Goal: Information Seeking & Learning: Learn about a topic

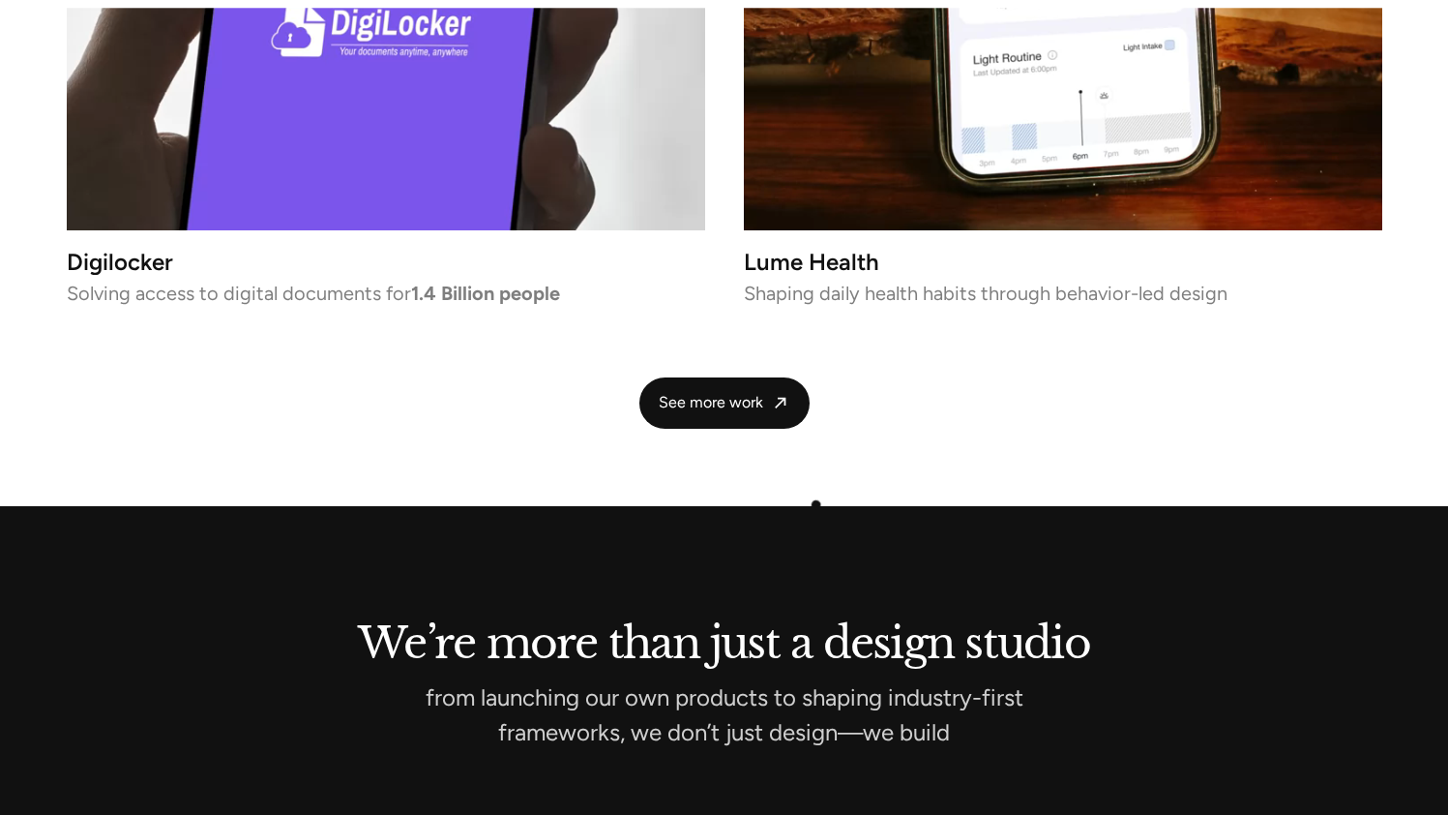
scroll to position [4401, 0]
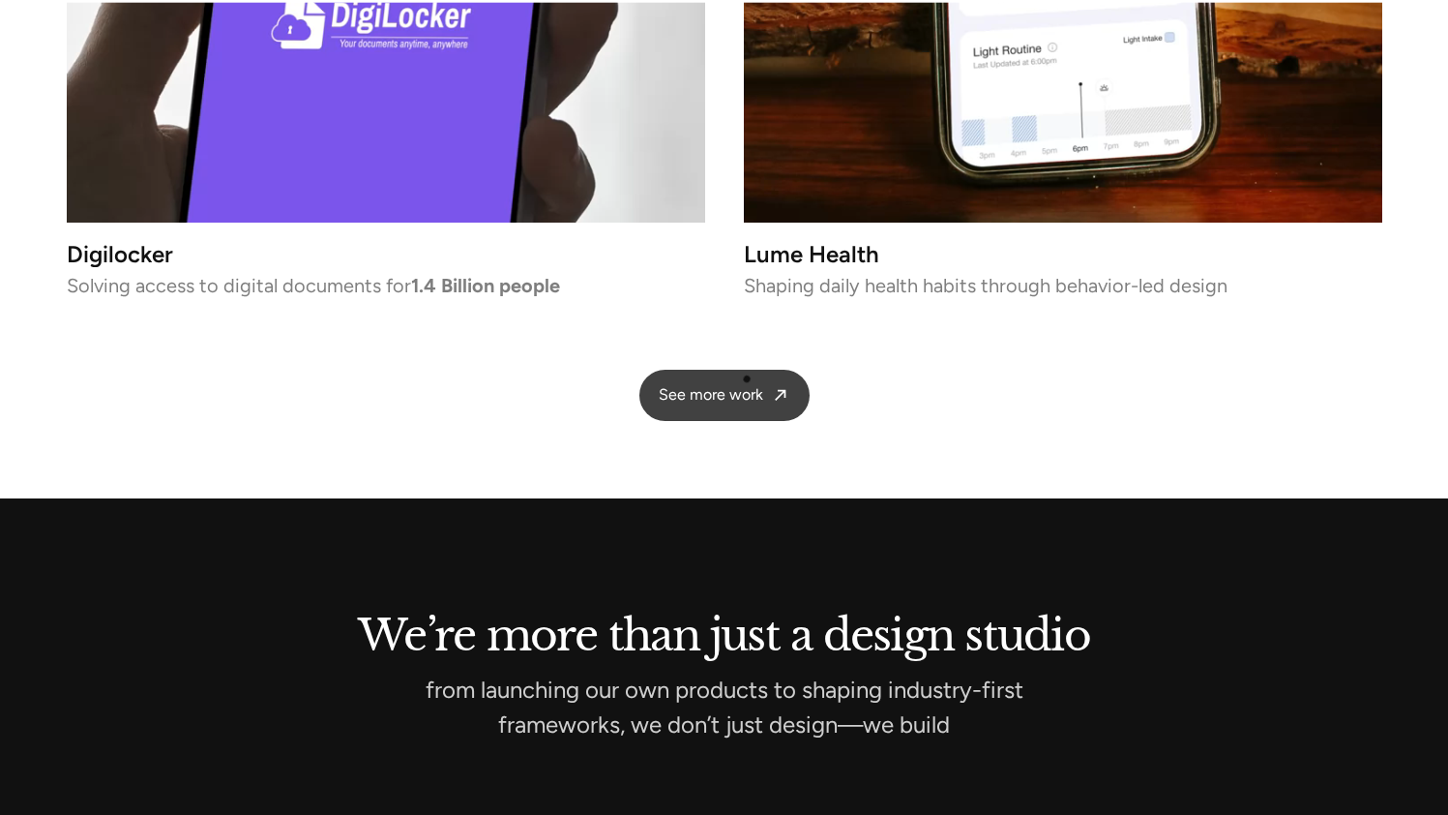
click at [747, 385] on span "See more work" at bounding box center [711, 395] width 104 height 20
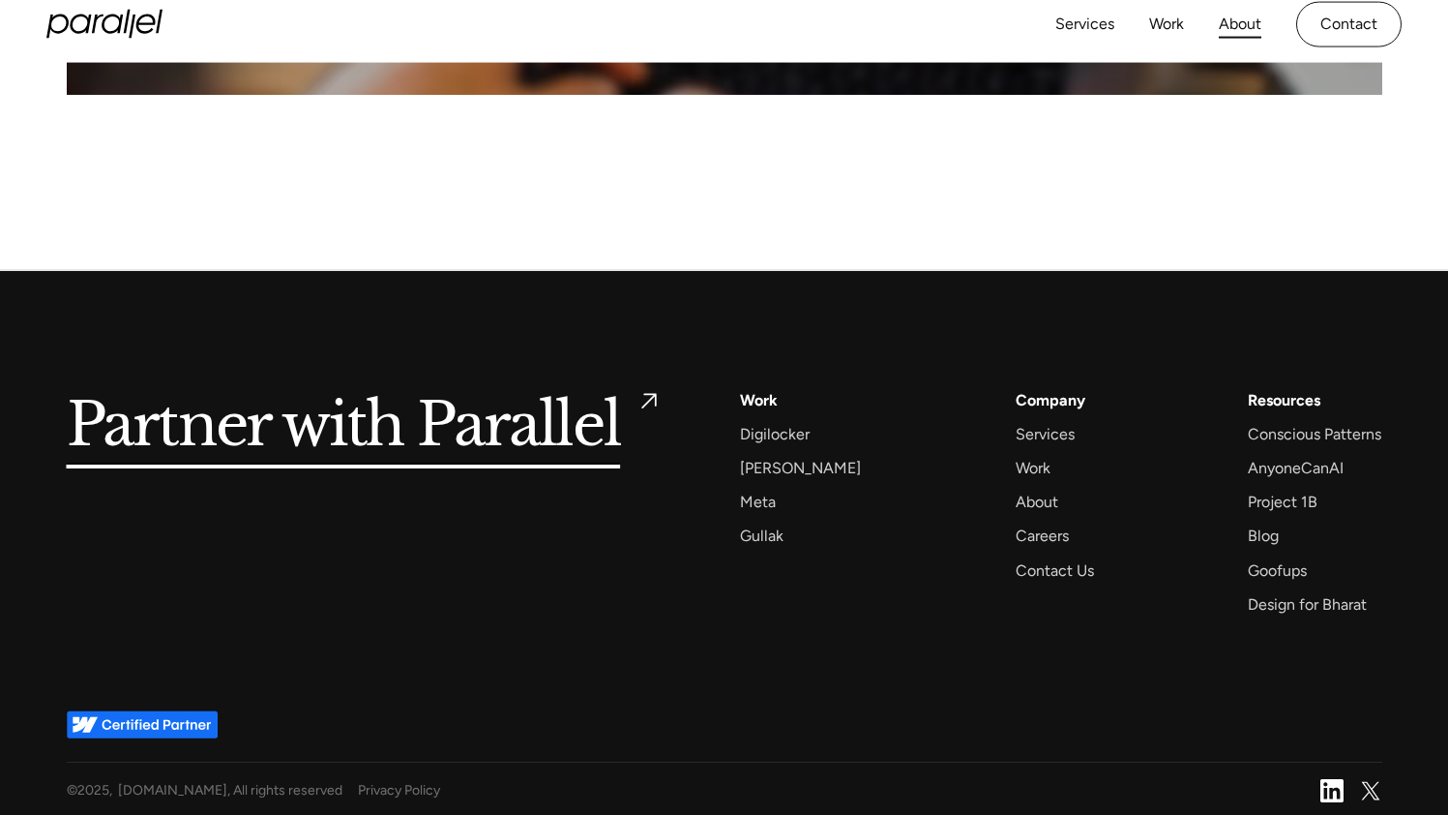
scroll to position [9428, 0]
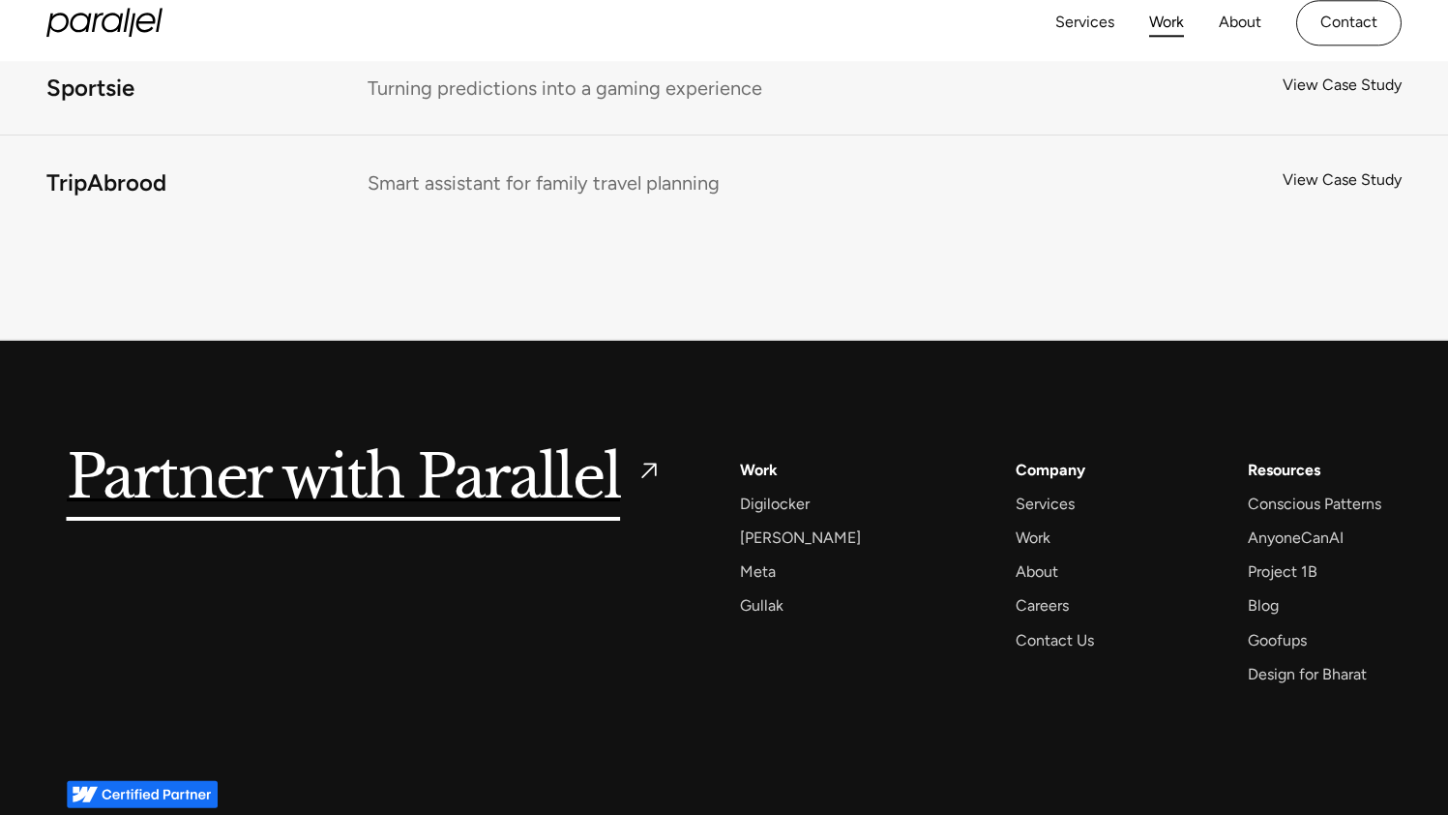
scroll to position [14904, 0]
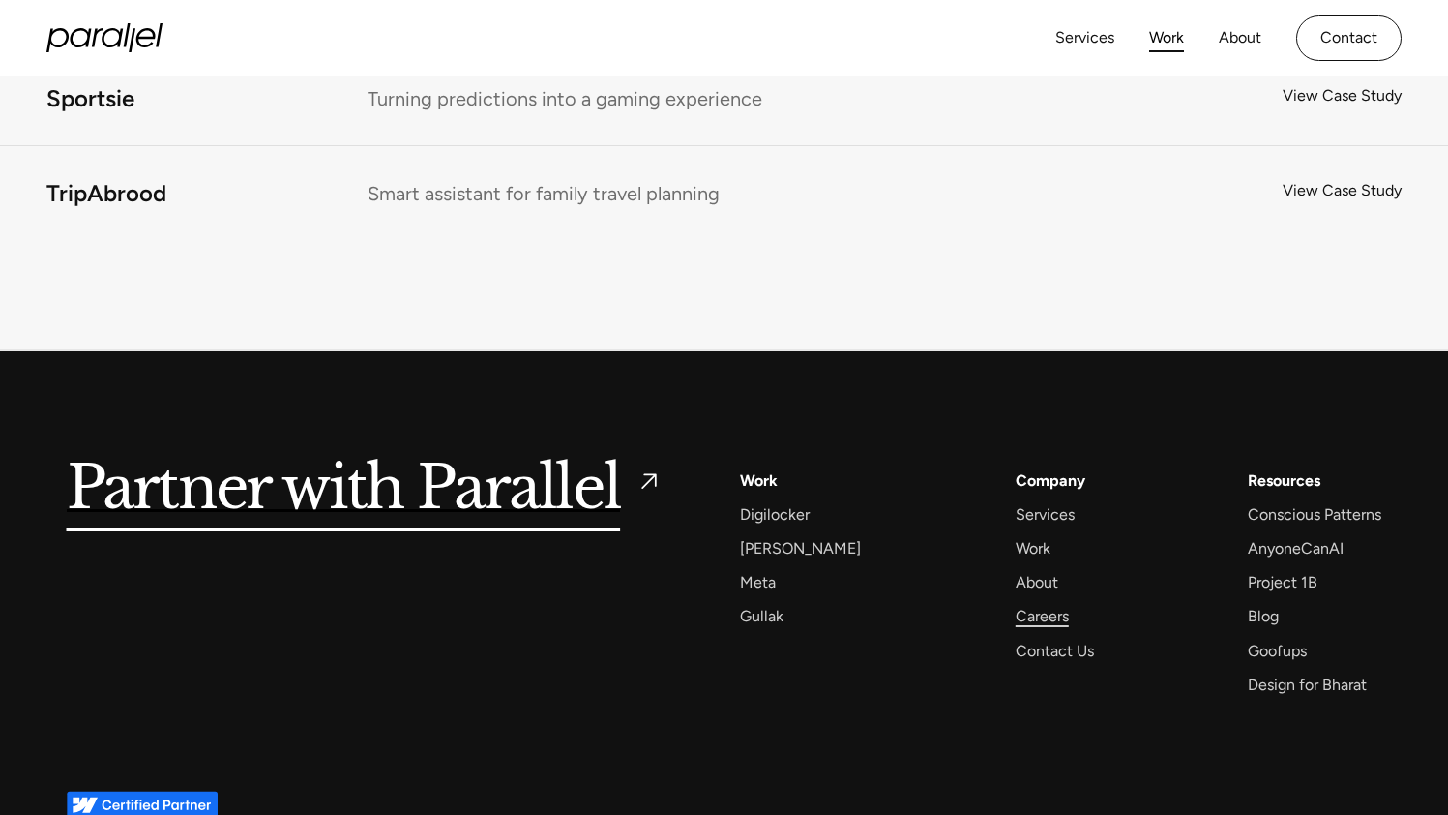
click at [1018, 603] on div "Careers" at bounding box center [1042, 616] width 53 height 26
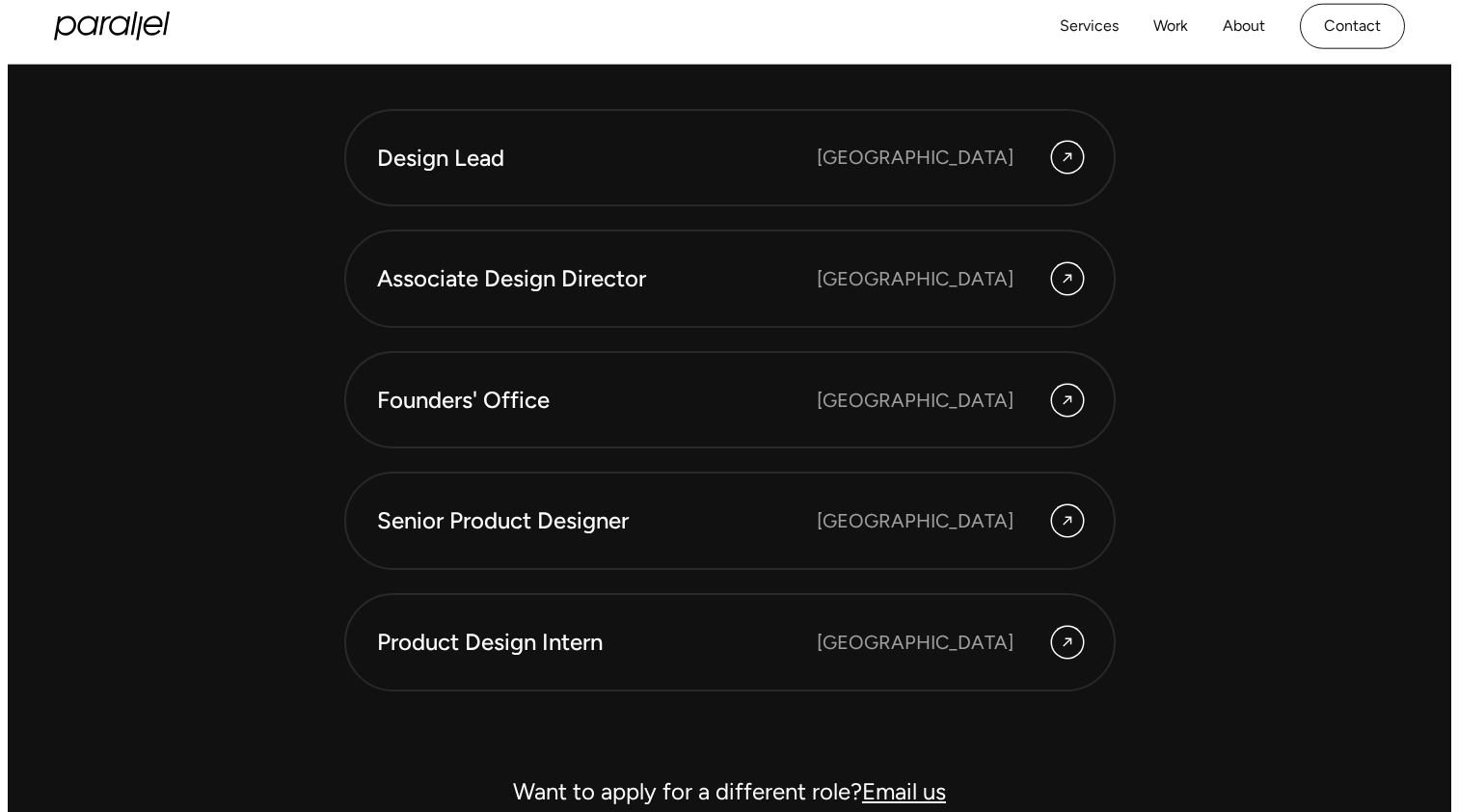
scroll to position [5362, 0]
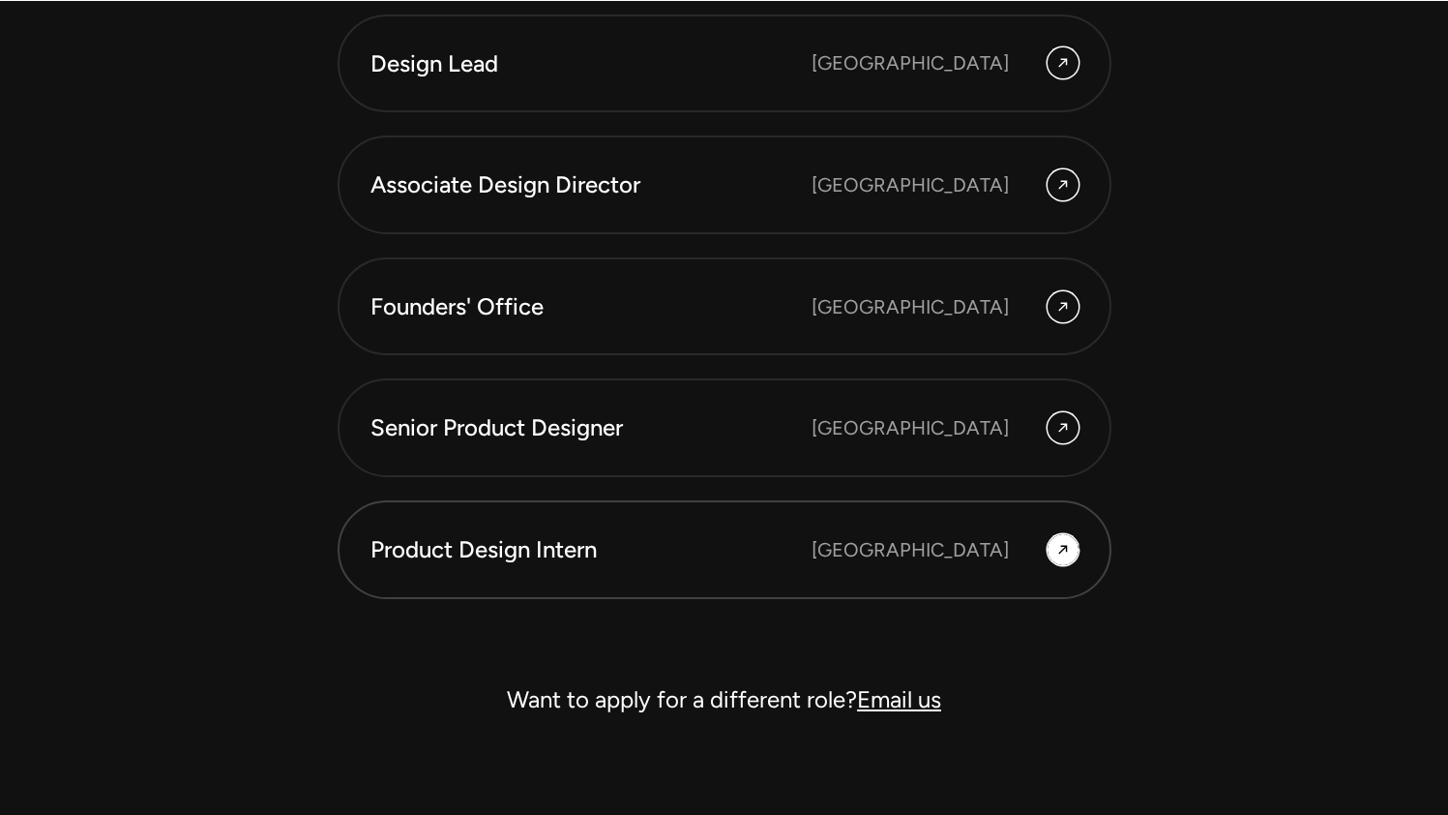
click at [1083, 546] on link "Product Design Intern [GEOGRAPHIC_DATA]" at bounding box center [725, 549] width 774 height 99
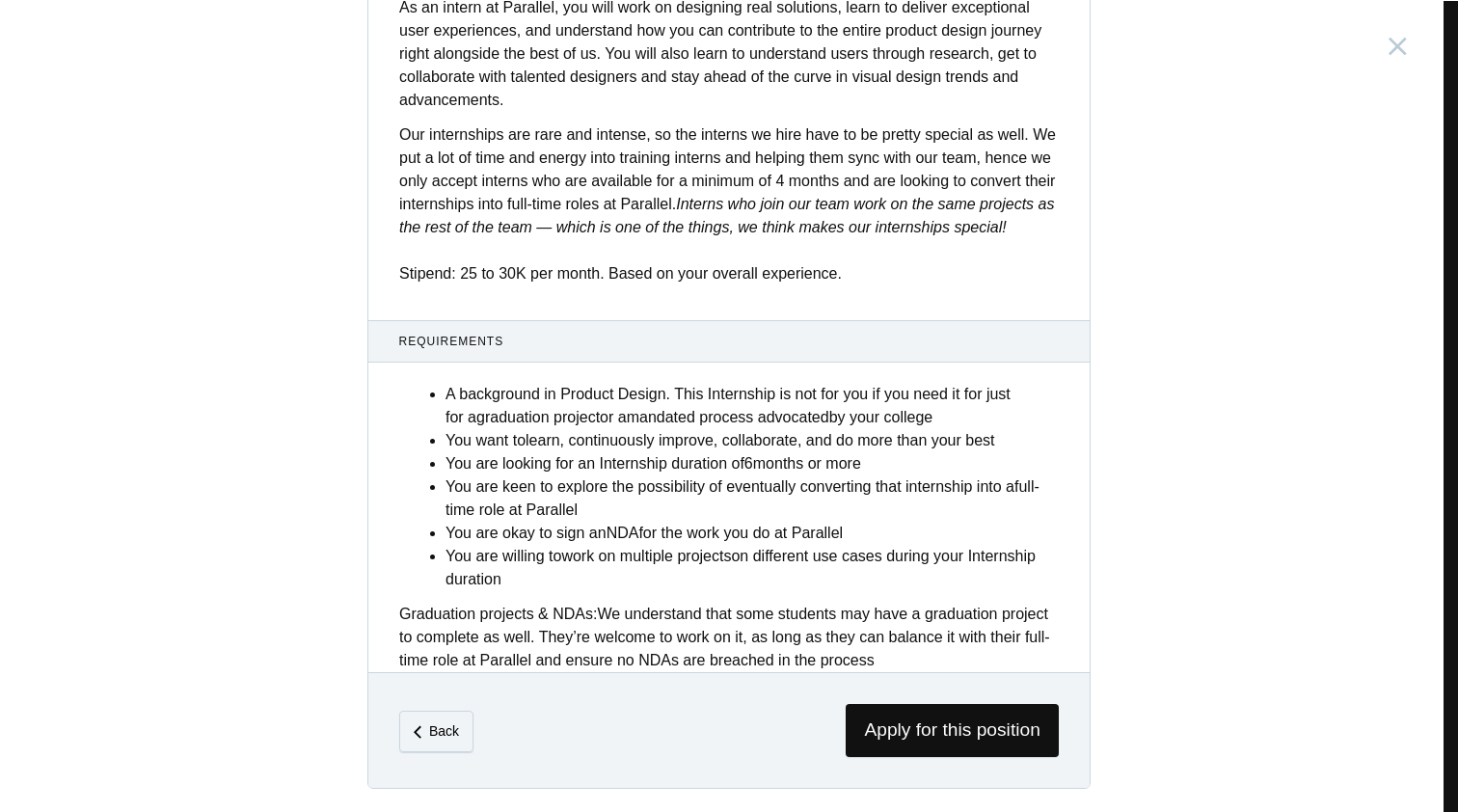
scroll to position [671, 0]
click at [785, 276] on p "Our internships are rare and intense, so the interns we hire have to be pretty …" at bounding box center [729, 204] width 660 height 162
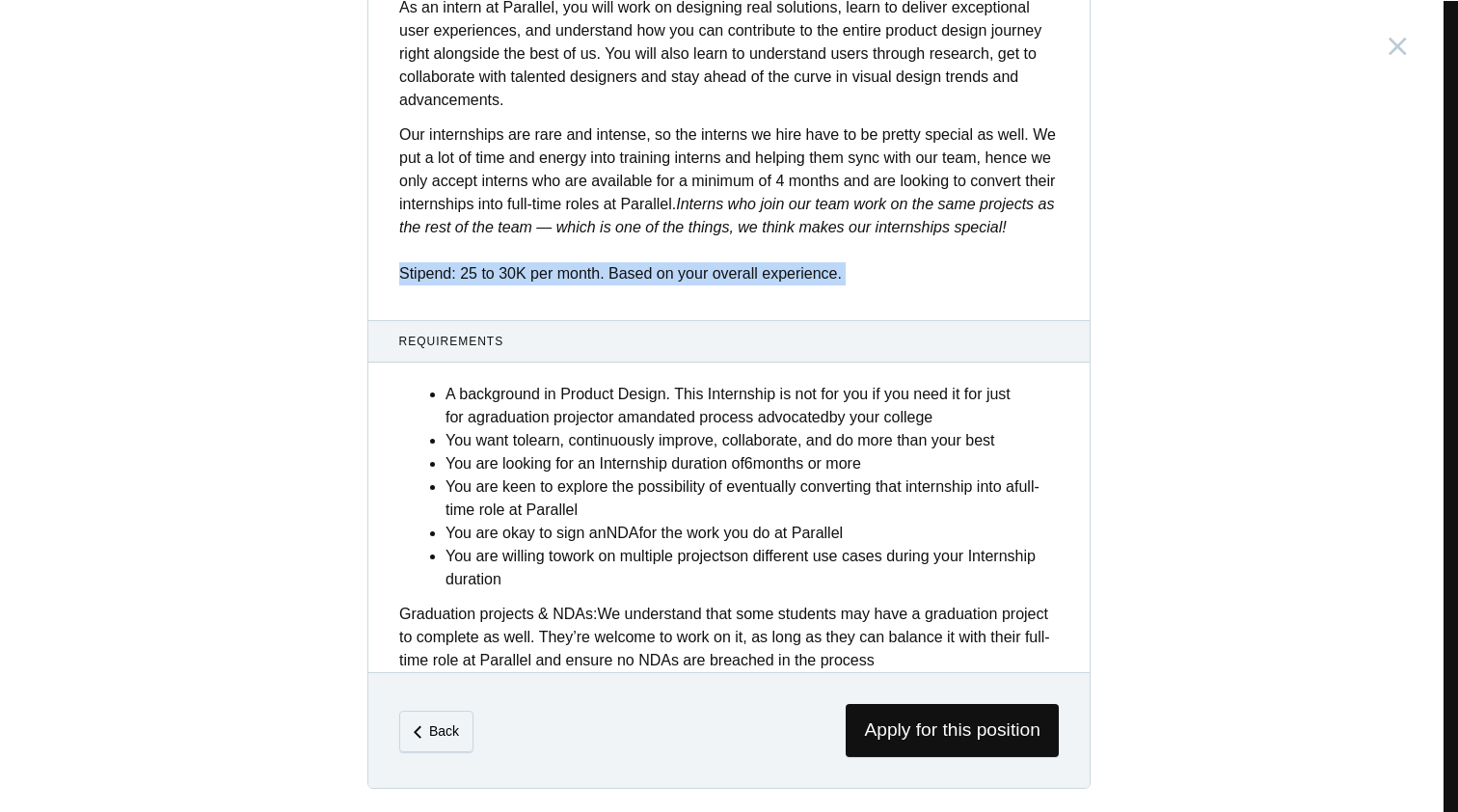
click at [746, 283] on p "Our internships are rare and intense, so the interns we hire have to be pretty …" at bounding box center [729, 204] width 660 height 162
click at [524, 281] on p "Our internships are rare and intense, so the interns we hire have to be pretty …" at bounding box center [729, 204] width 660 height 162
click at [500, 275] on p "Our internships are rare and intense, so the interns we hire have to be pretty …" at bounding box center [729, 204] width 660 height 162
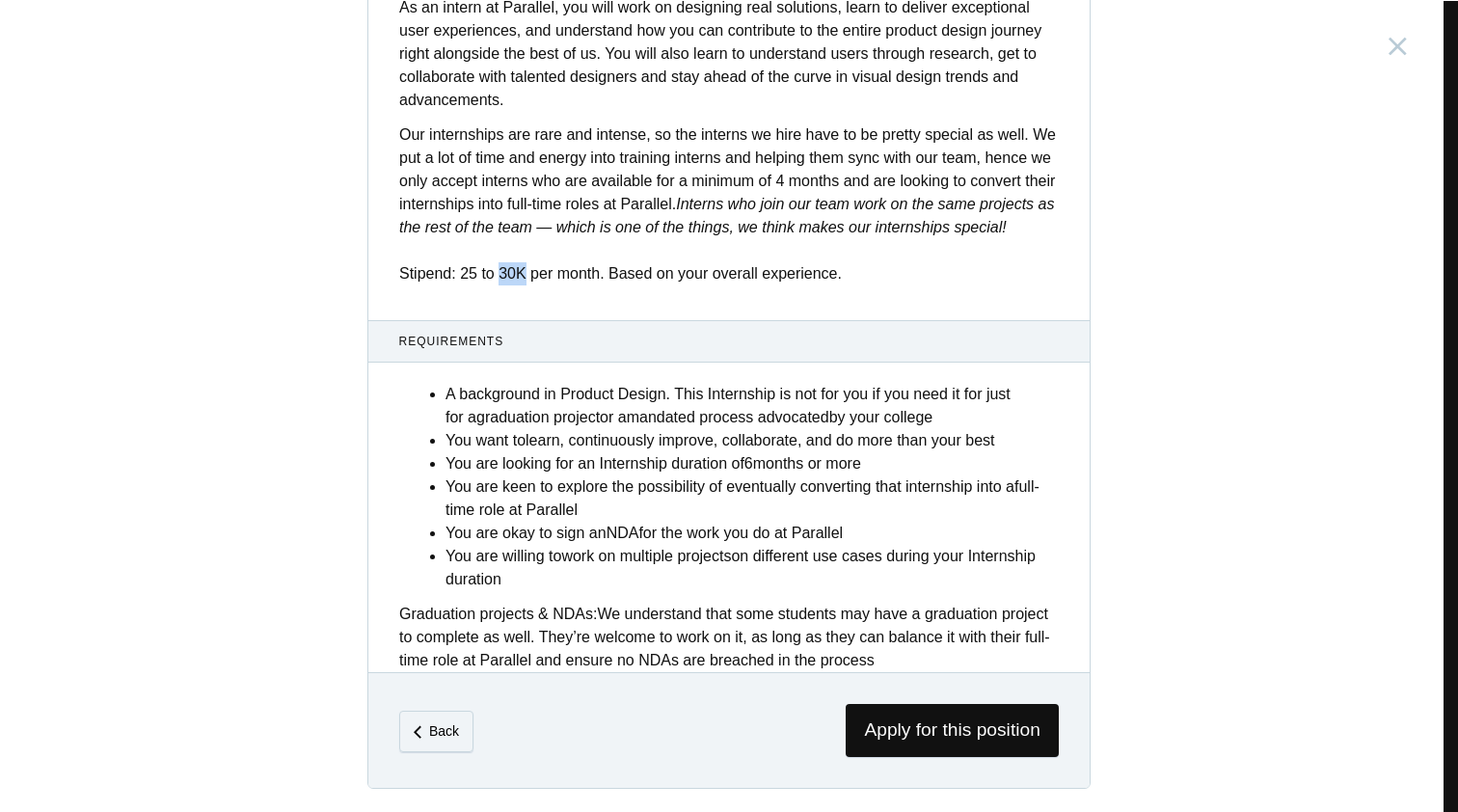
click at [516, 307] on div "Description Are you a product designer with a passion for creating products tha…" at bounding box center [729, 94] width 722 height 1155
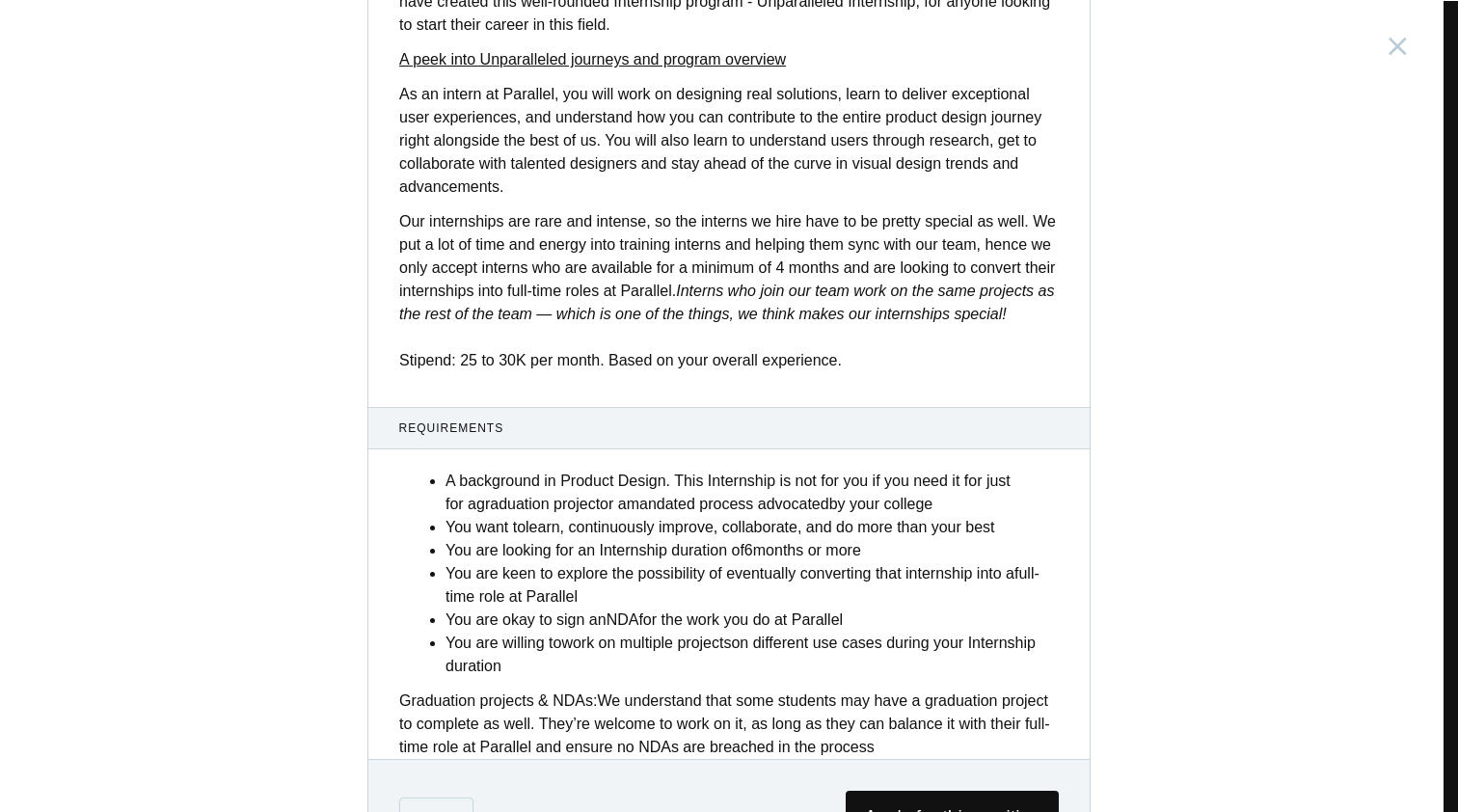
scroll to position [568, 0]
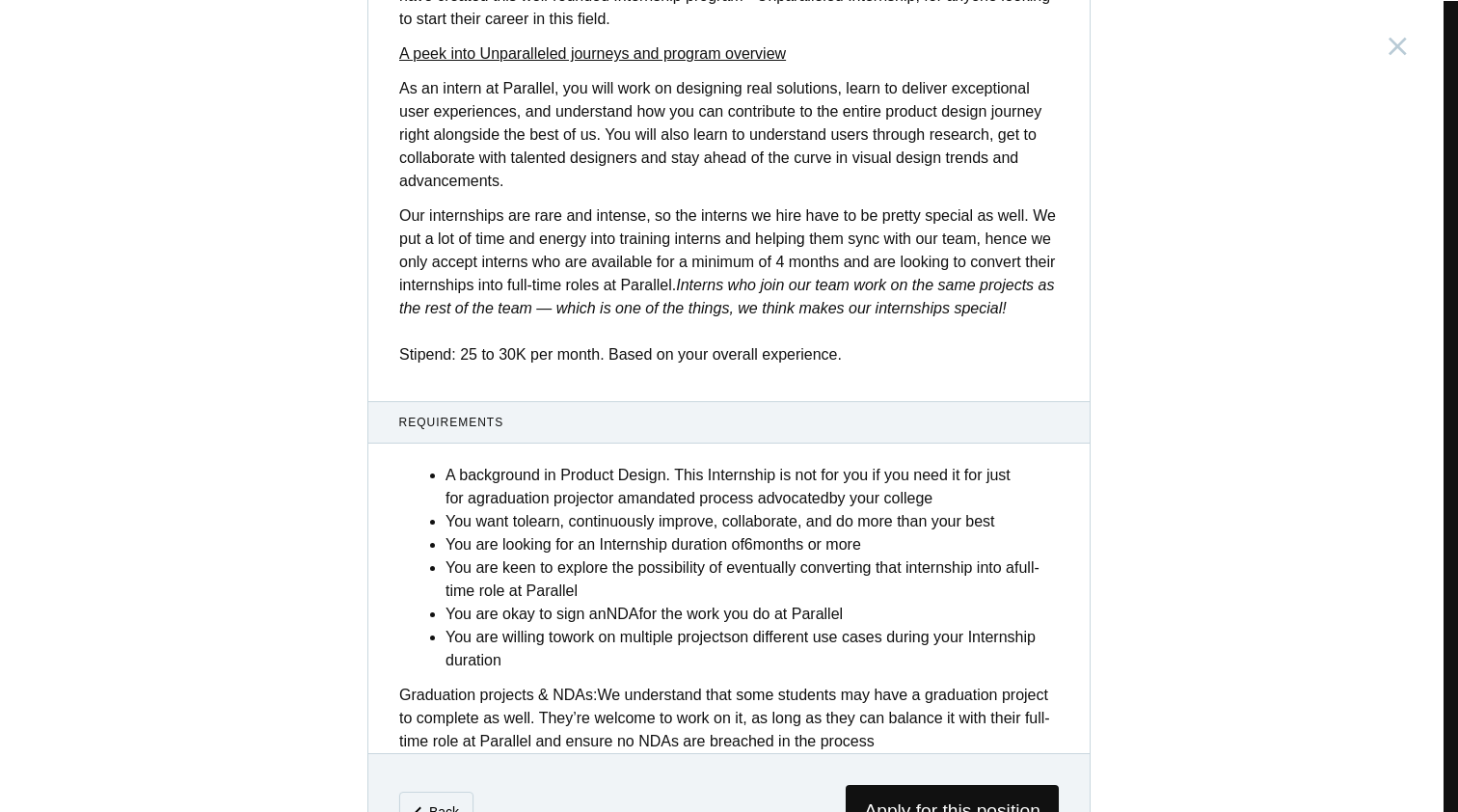
click at [475, 367] on p "Our internships are rare and intense, so the interns we hire have to be pretty …" at bounding box center [729, 285] width 660 height 162
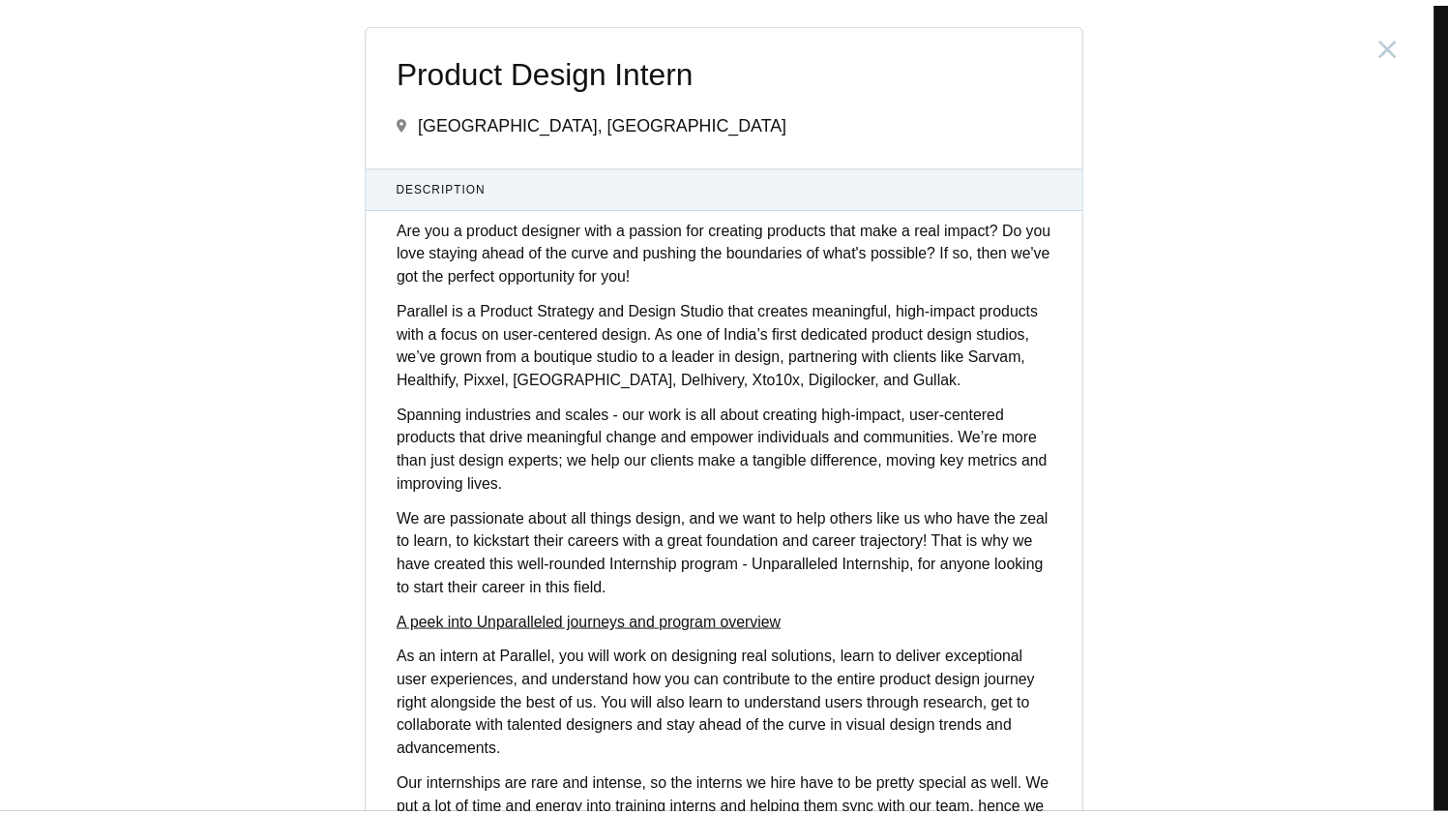
scroll to position [0, 0]
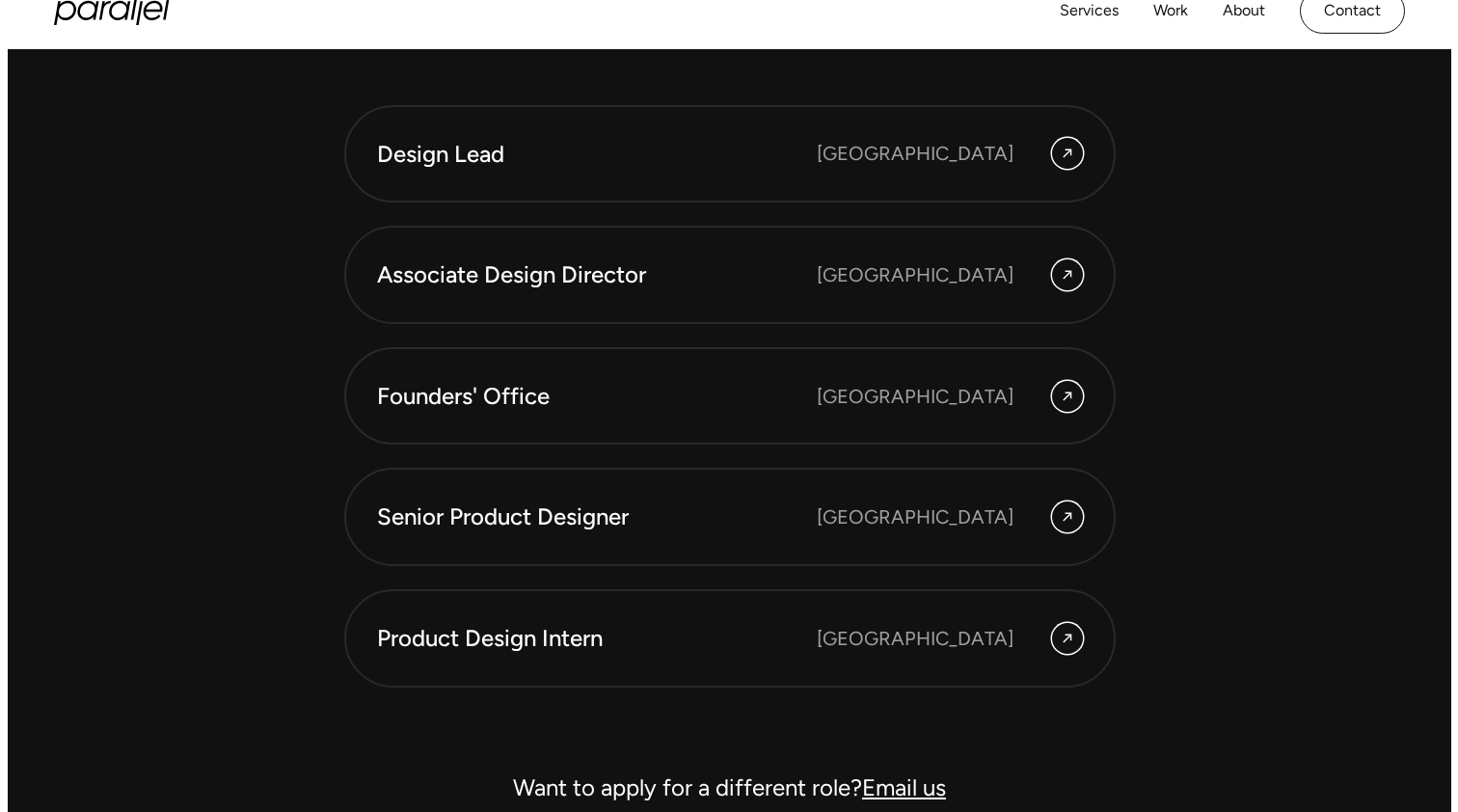
scroll to position [5262, 0]
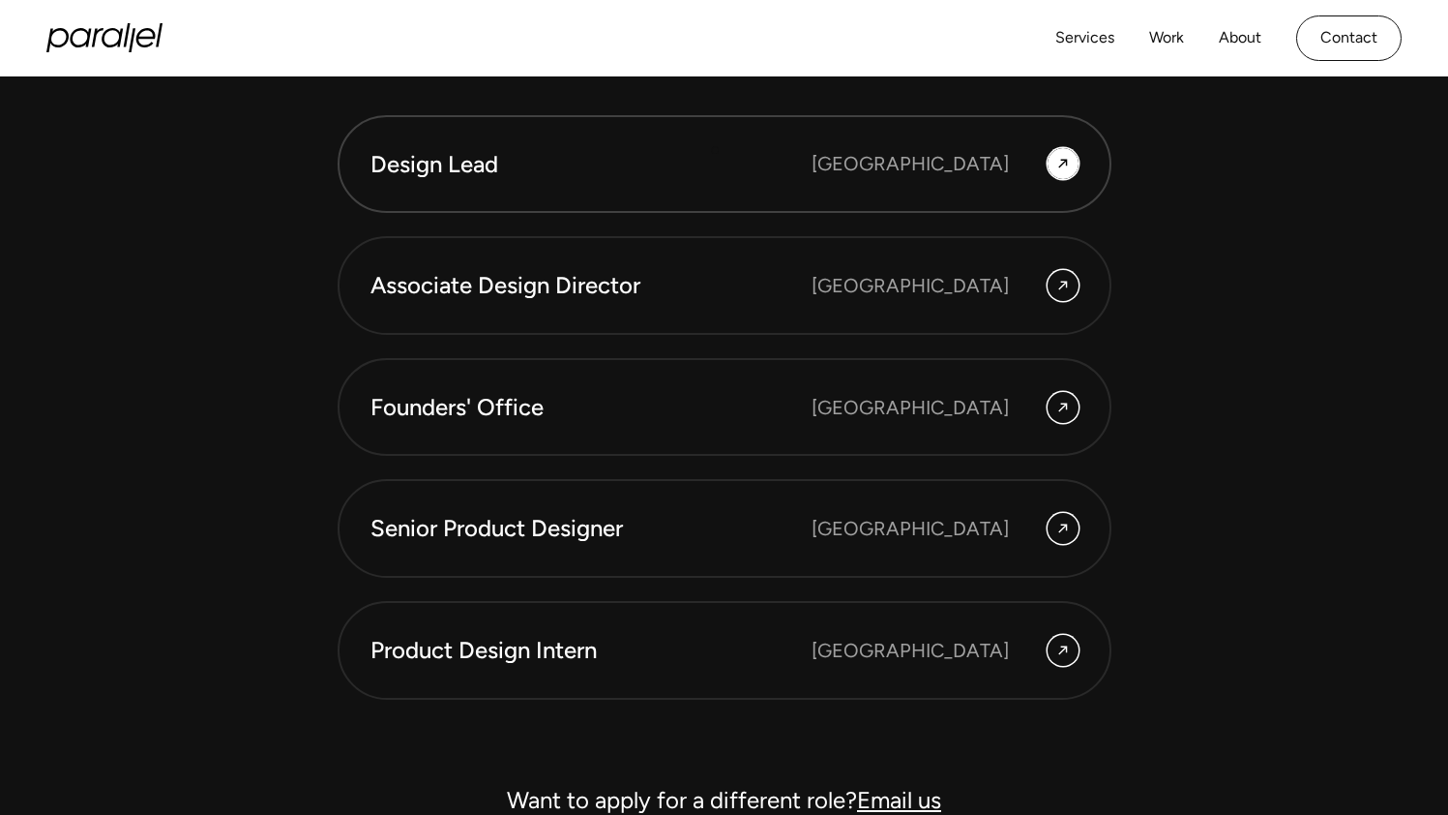
click at [715, 150] on div "Design Lead" at bounding box center [591, 164] width 441 height 33
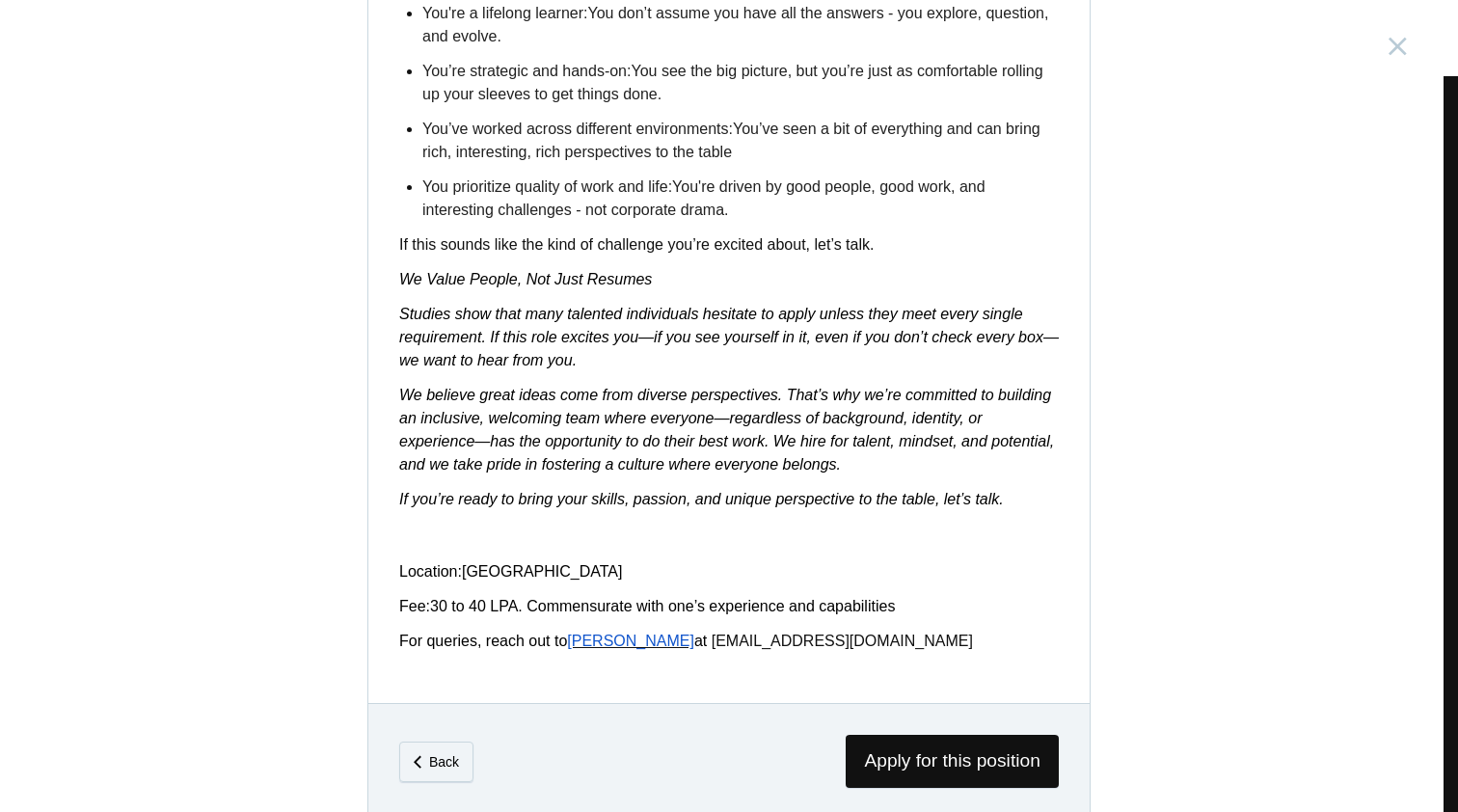
scroll to position [2952, 0]
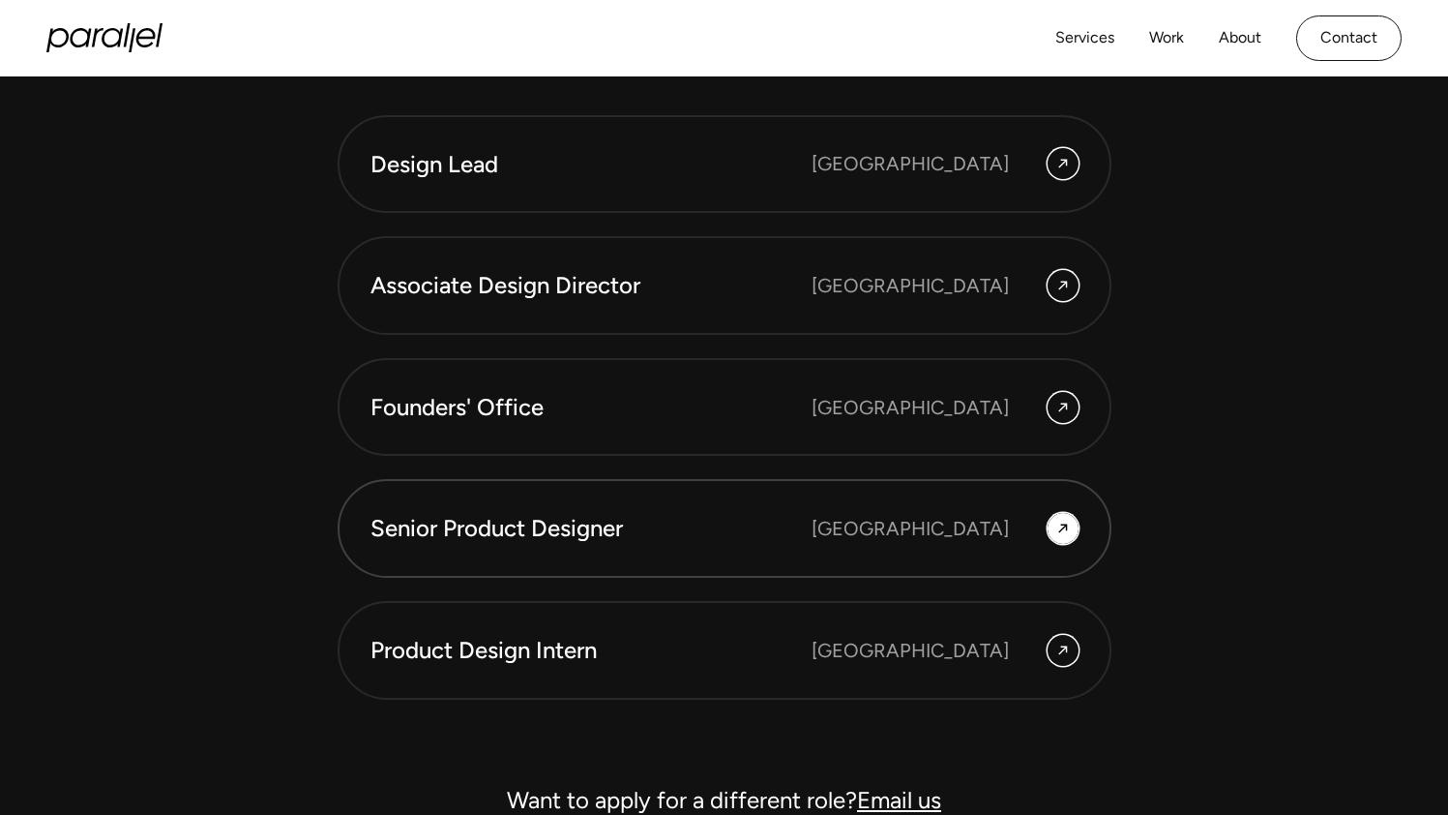
click at [672, 515] on div "Senior Product Designer" at bounding box center [591, 528] width 441 height 33
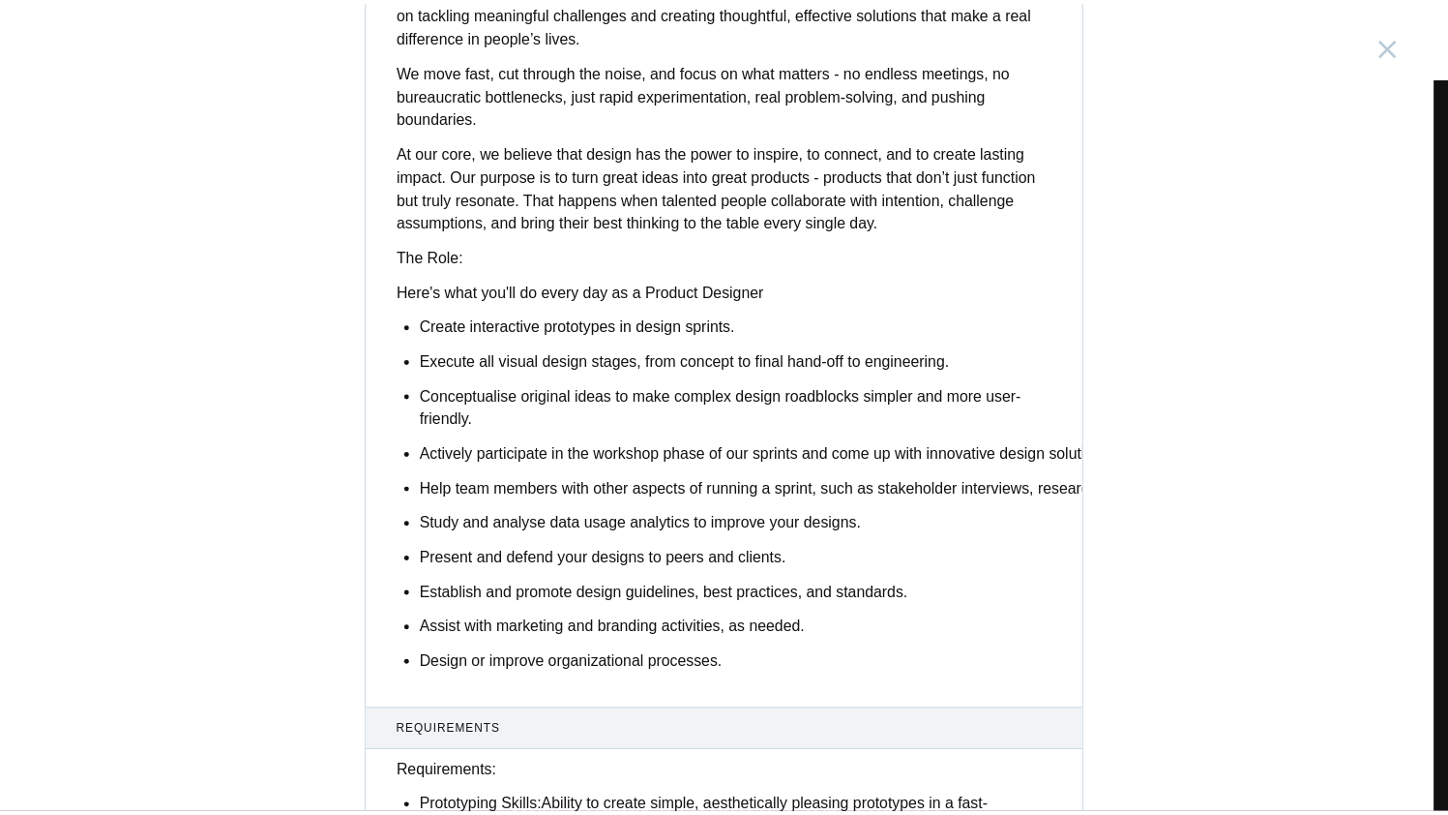
scroll to position [429, 0]
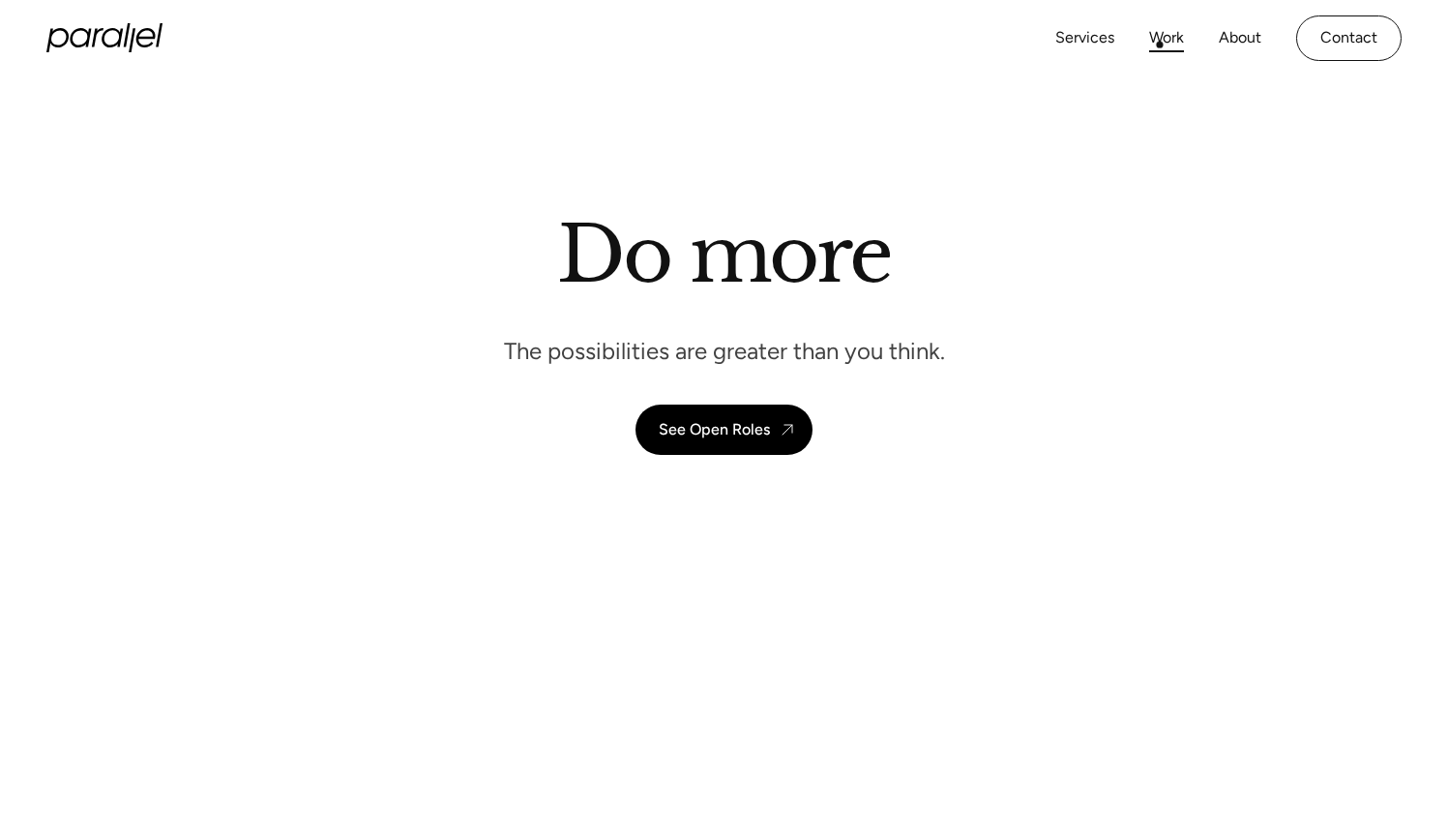
click at [1167, 45] on link "Work" at bounding box center [1166, 38] width 35 height 28
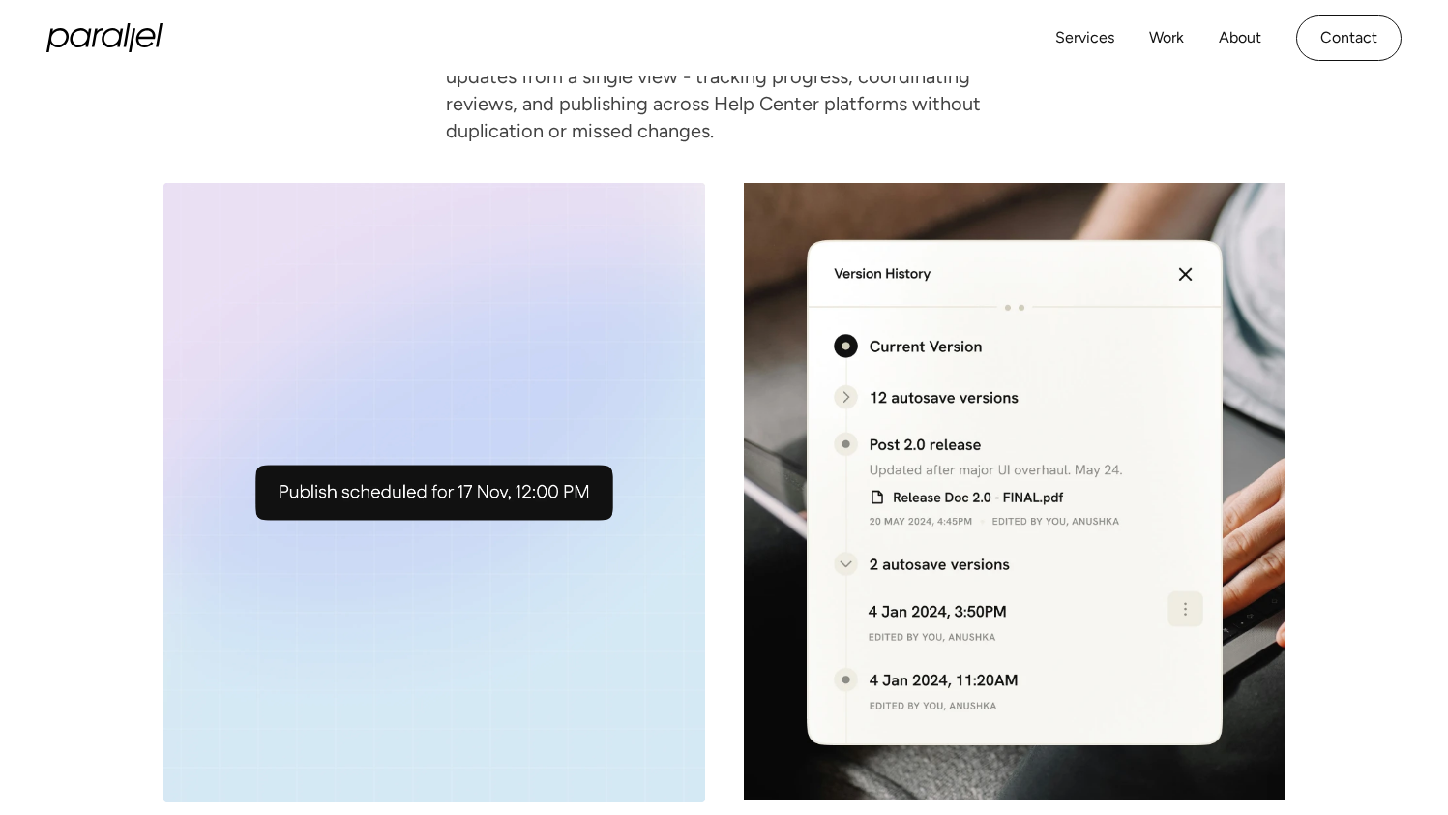
scroll to position [7614, 0]
